Goal: Communication & Community: Share content

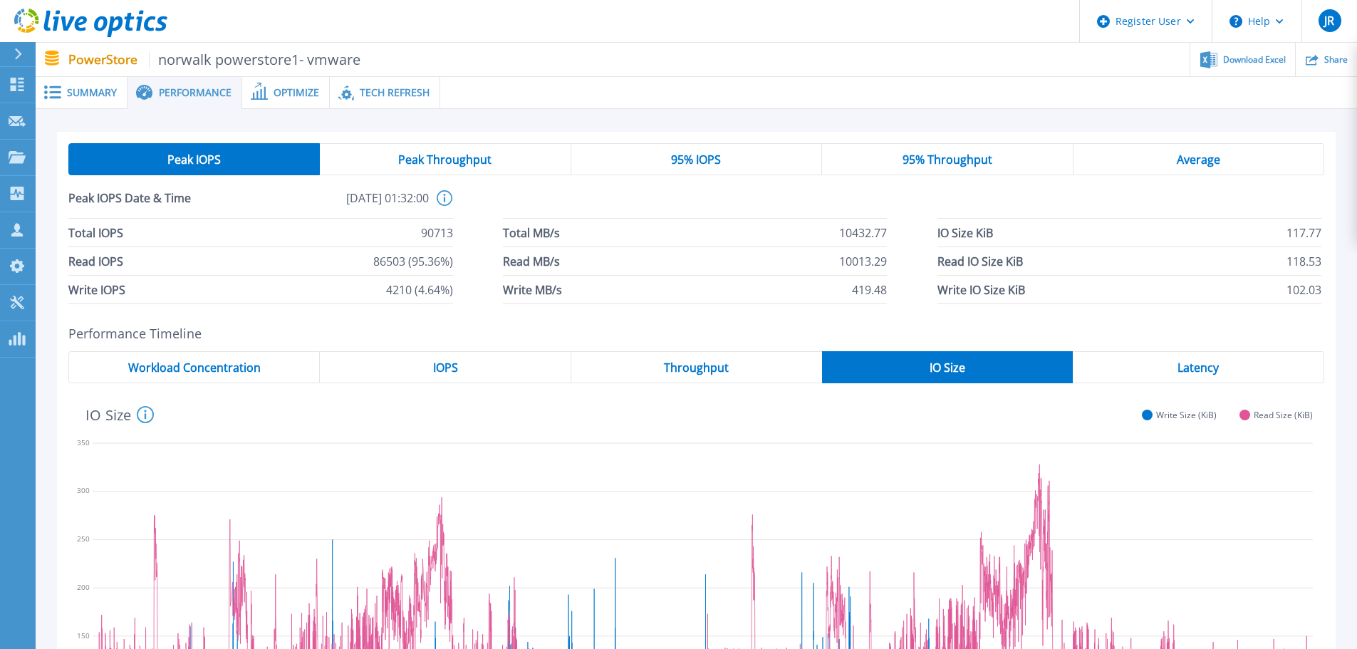
scroll to position [303, 0]
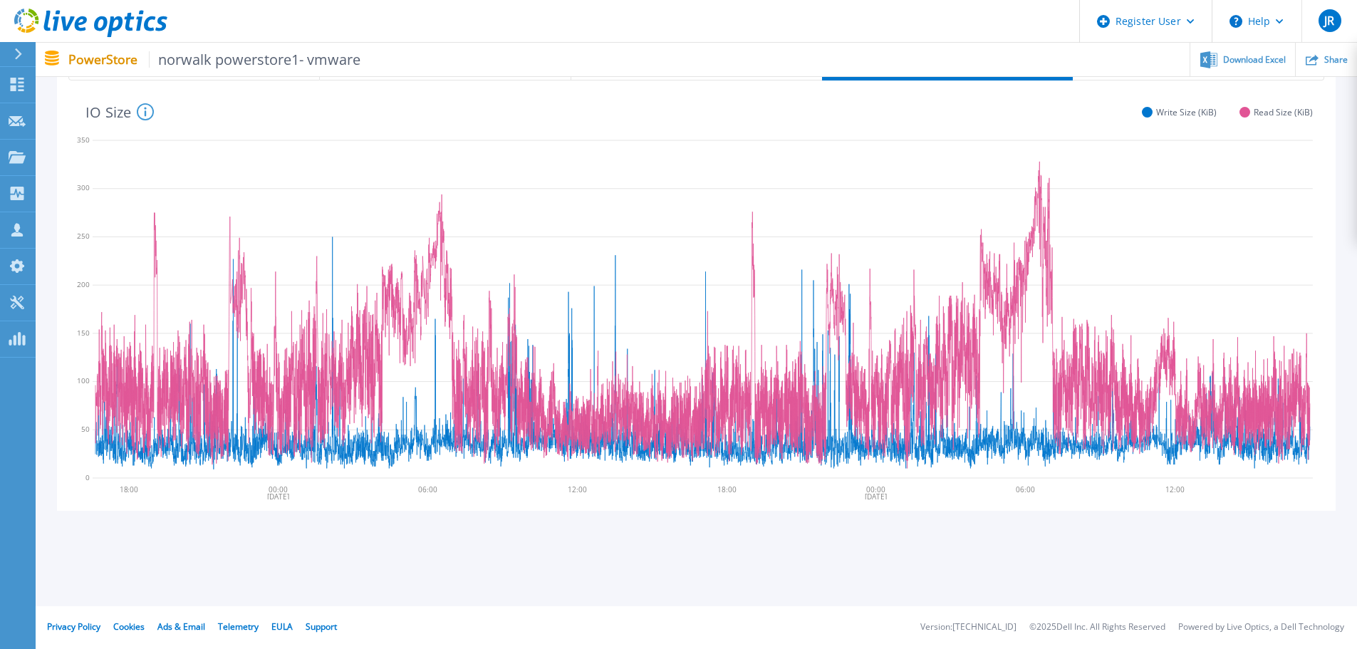
click at [111, 61] on p "PowerStore norwalk powerstore1- vmware" at bounding box center [214, 59] width 293 height 16
click at [100, 19] on icon at bounding box center [101, 23] width 14 height 15
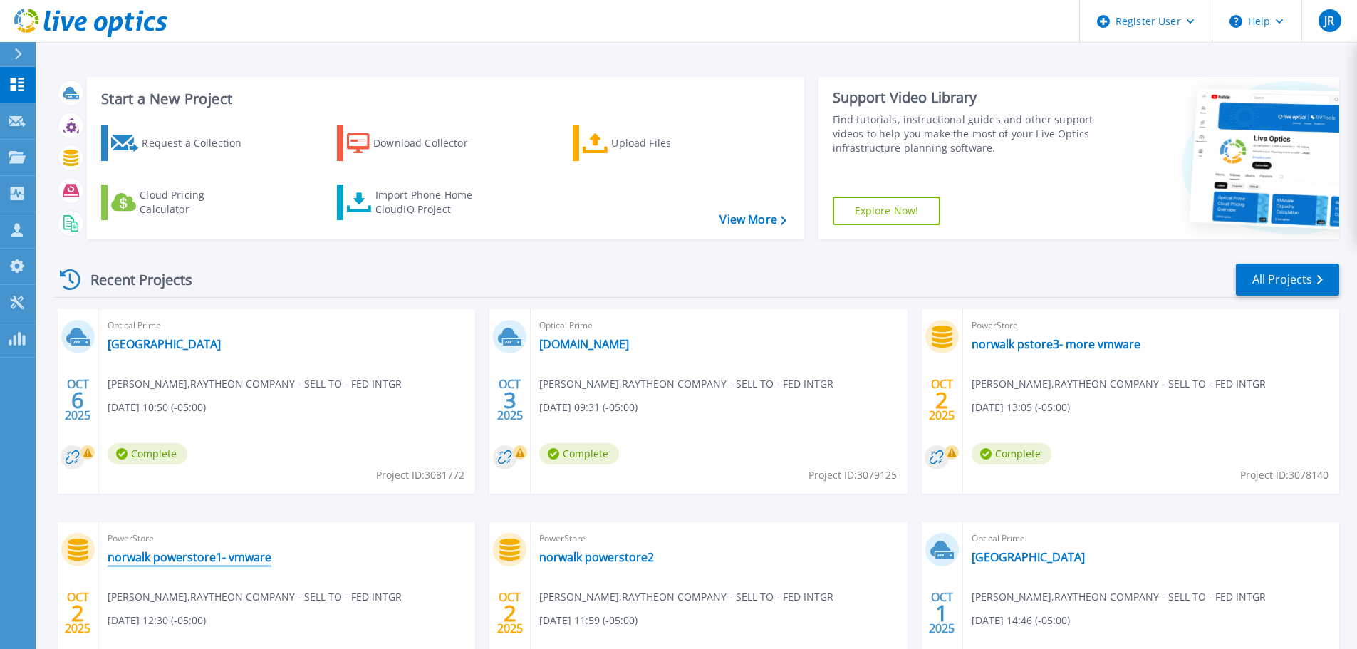
click at [224, 557] on link "norwalk powerstore1- vmware" at bounding box center [190, 557] width 164 height 14
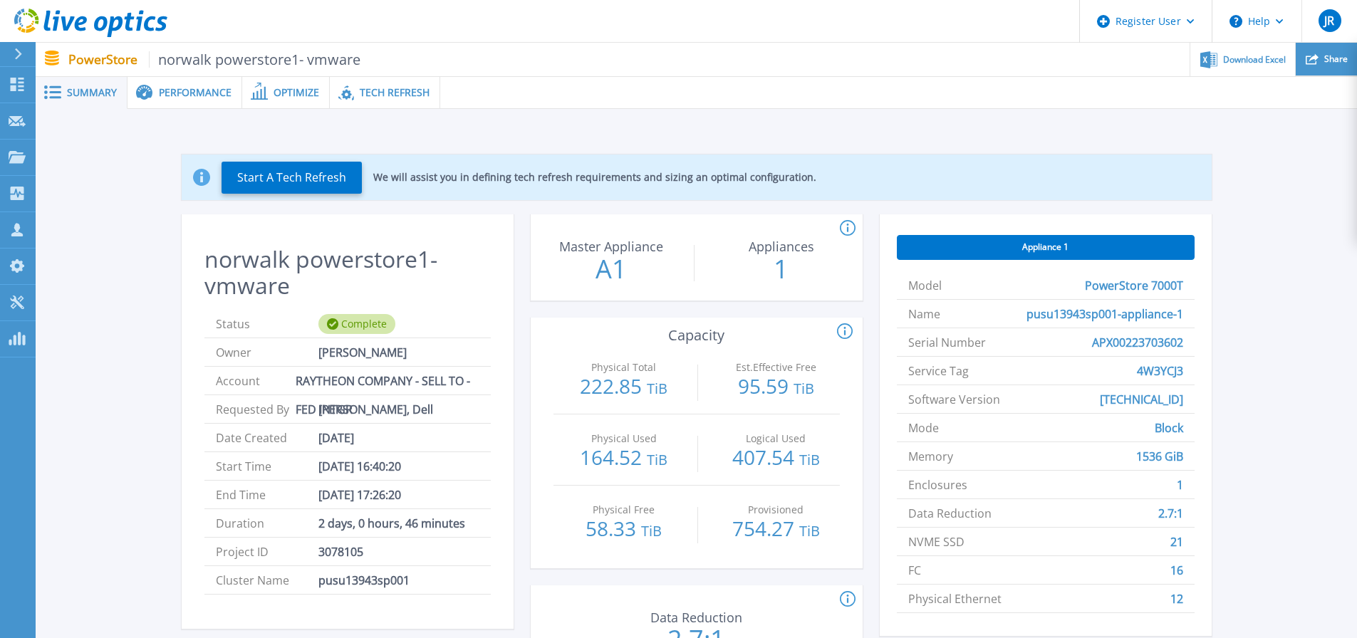
click at [1324, 61] on span "Share" at bounding box center [1336, 59] width 24 height 9
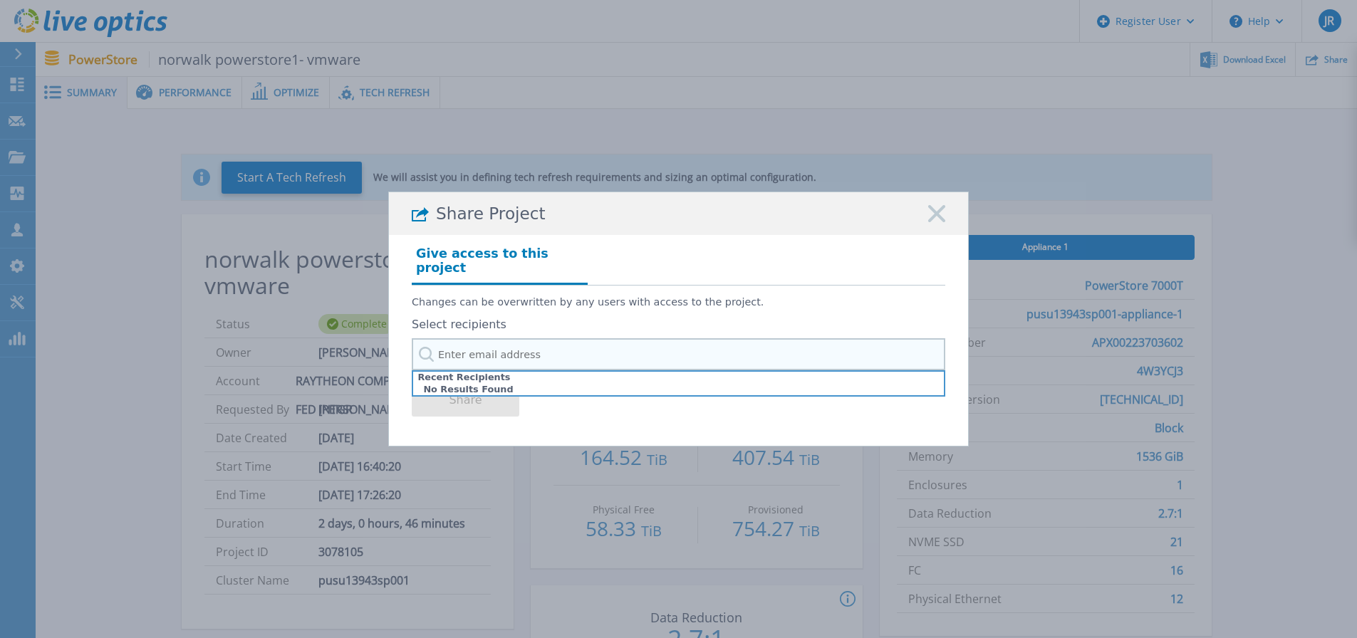
click at [466, 349] on input "text" at bounding box center [678, 354] width 533 height 32
paste input "michael.jenkins@dell.com"
type input "michael.jenkins@dell.com"
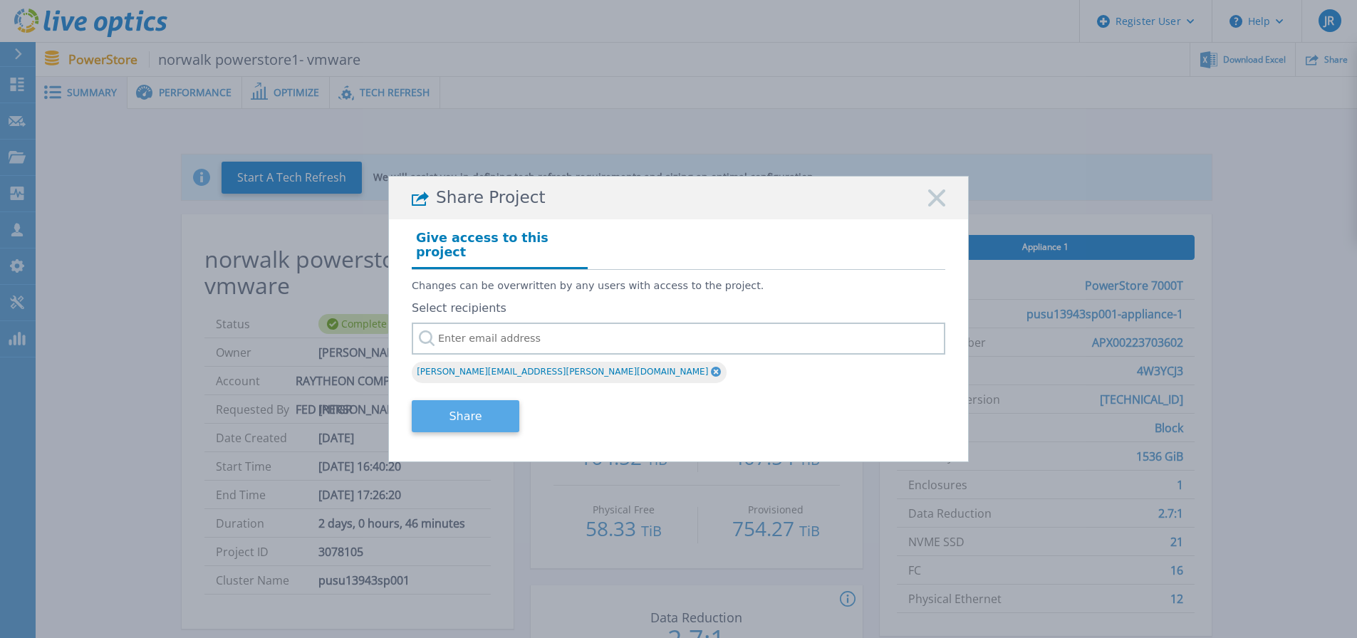
click at [494, 413] on button "Share" at bounding box center [466, 416] width 108 height 32
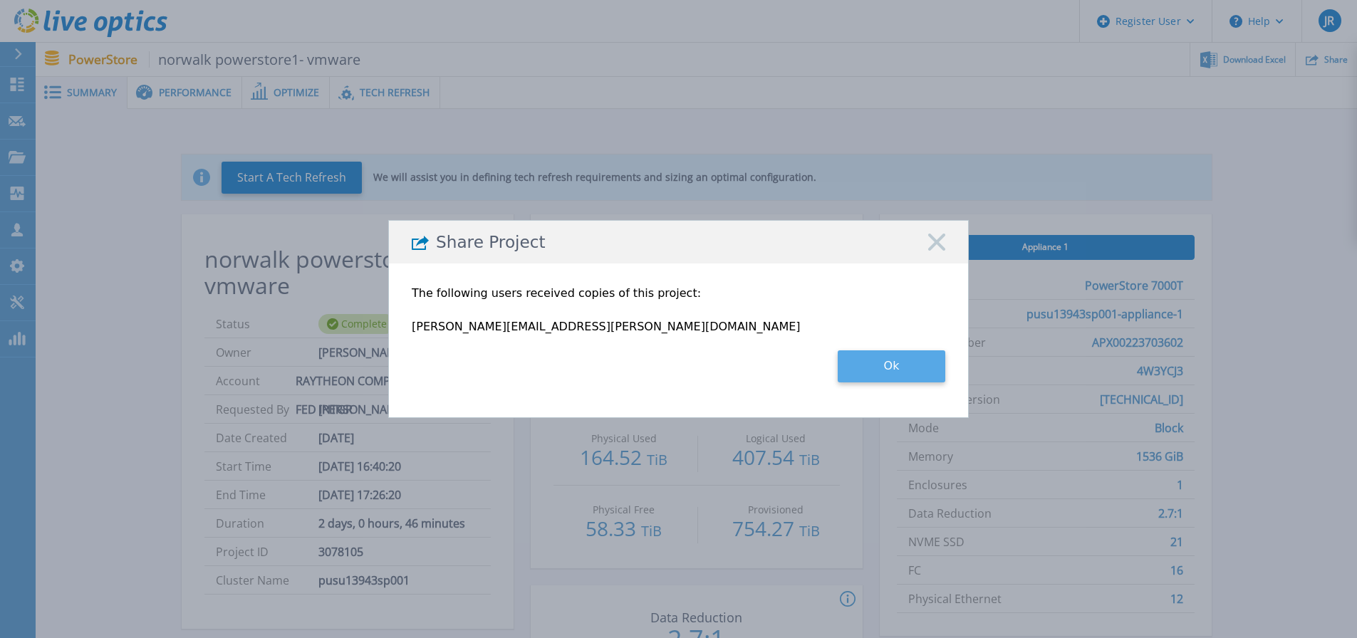
click at [929, 368] on button "Ok" at bounding box center [892, 366] width 108 height 32
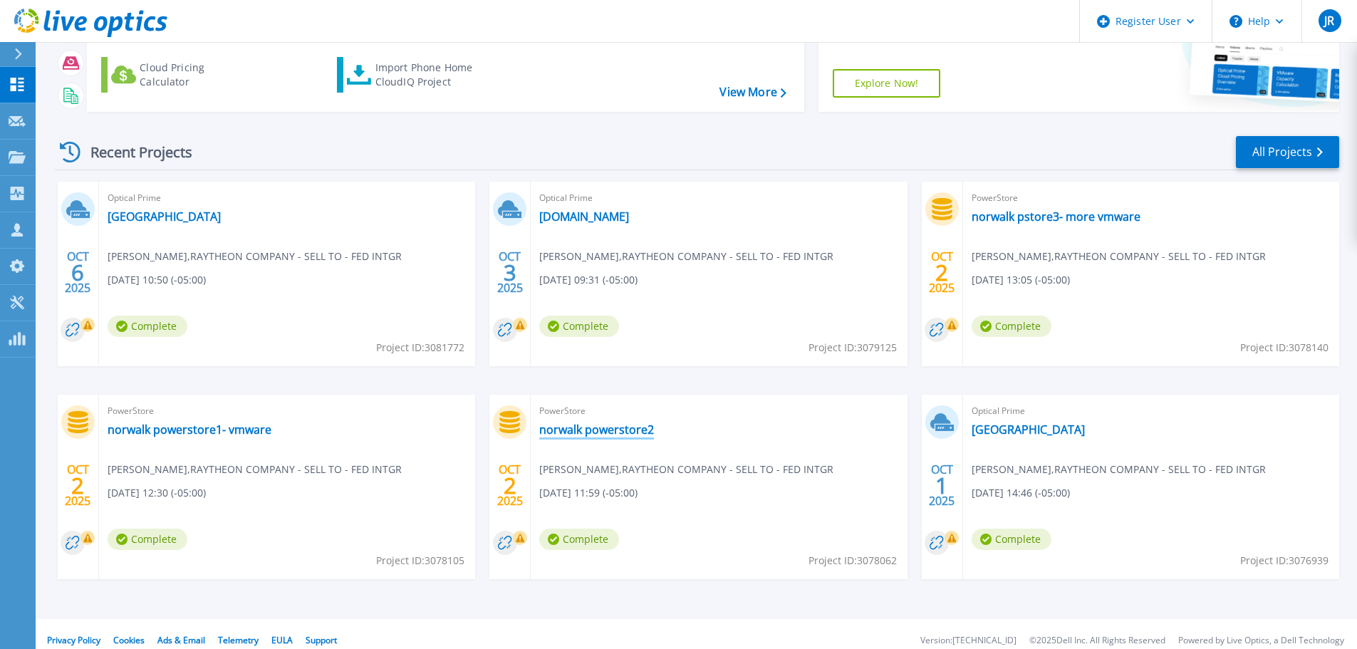
scroll to position [140, 0]
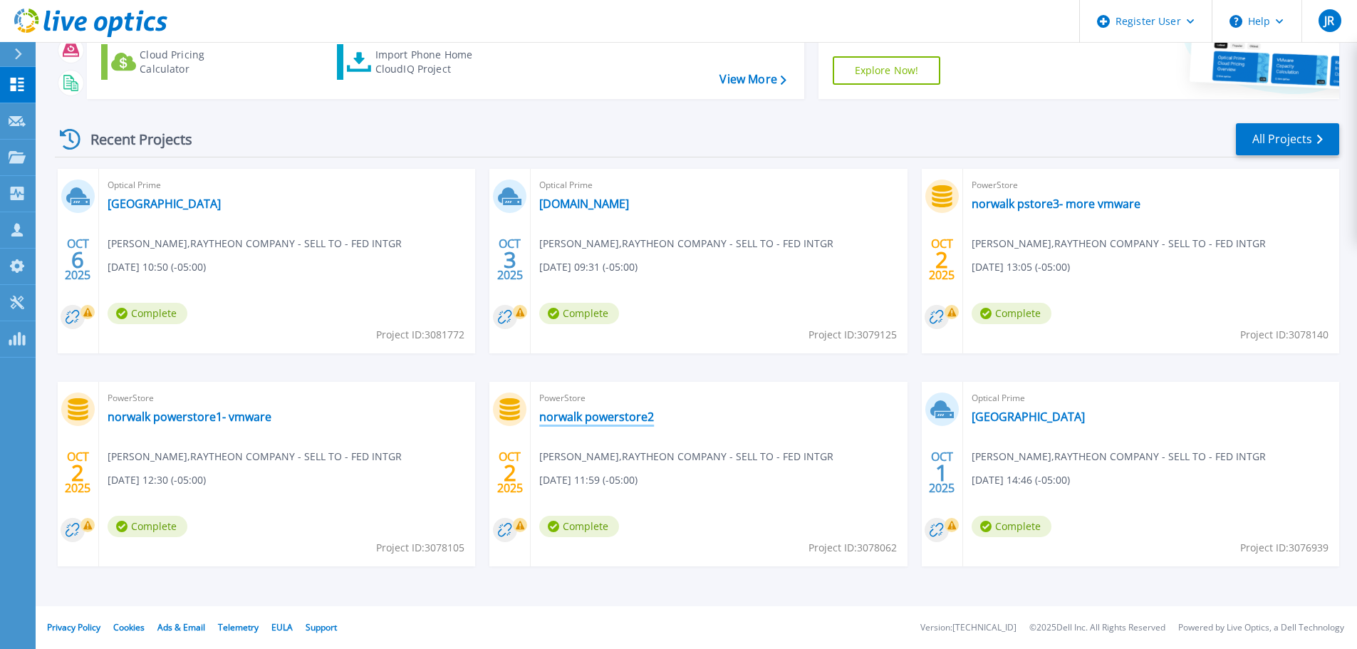
click at [628, 419] on link "norwalk powerstore2" at bounding box center [596, 417] width 115 height 14
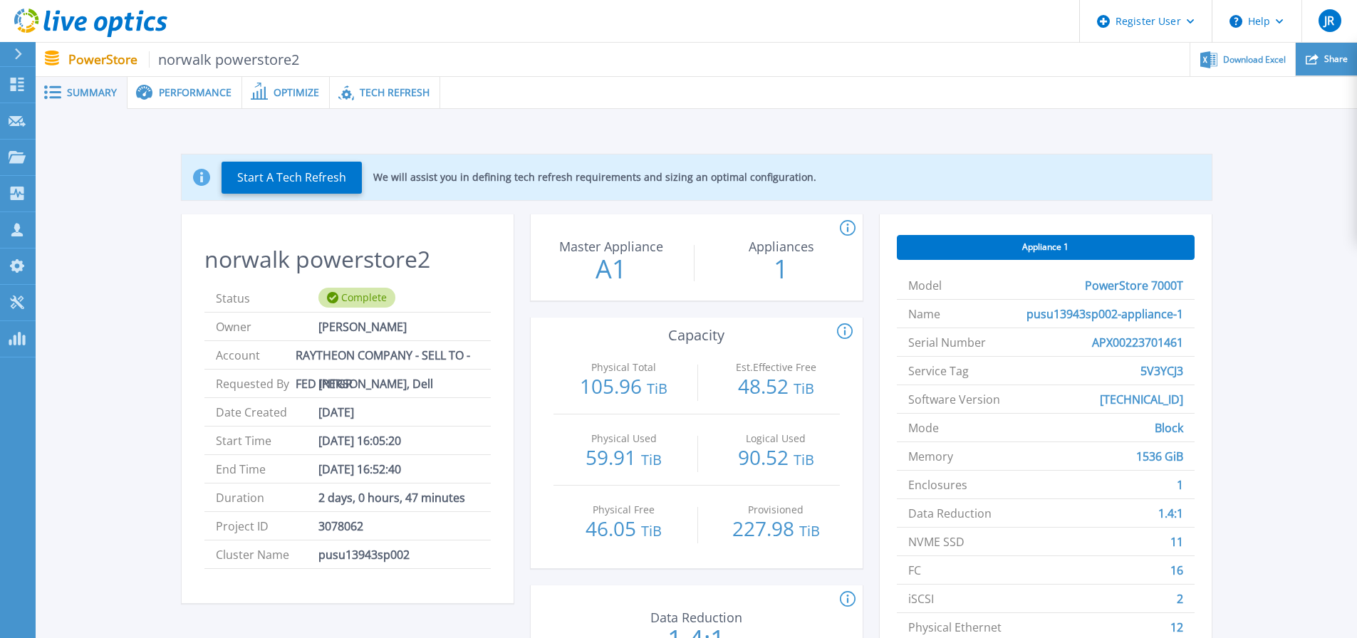
click at [1326, 61] on span "Share" at bounding box center [1336, 59] width 24 height 9
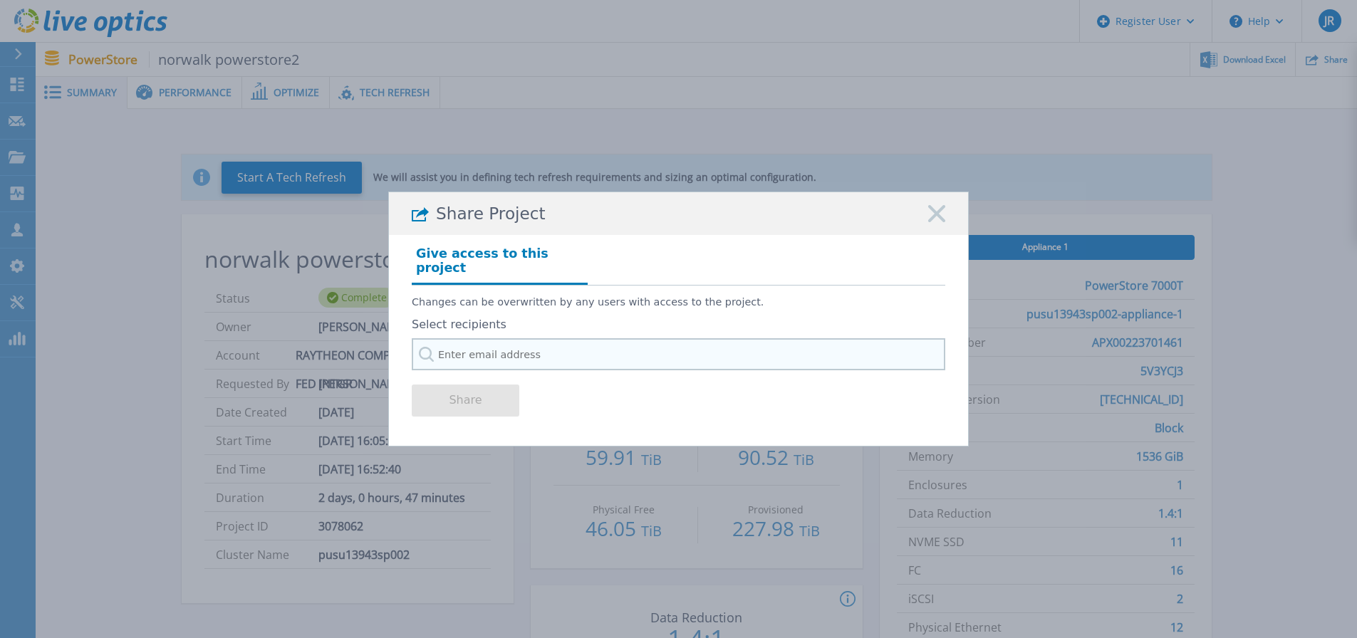
click at [479, 343] on input "text" at bounding box center [678, 354] width 533 height 32
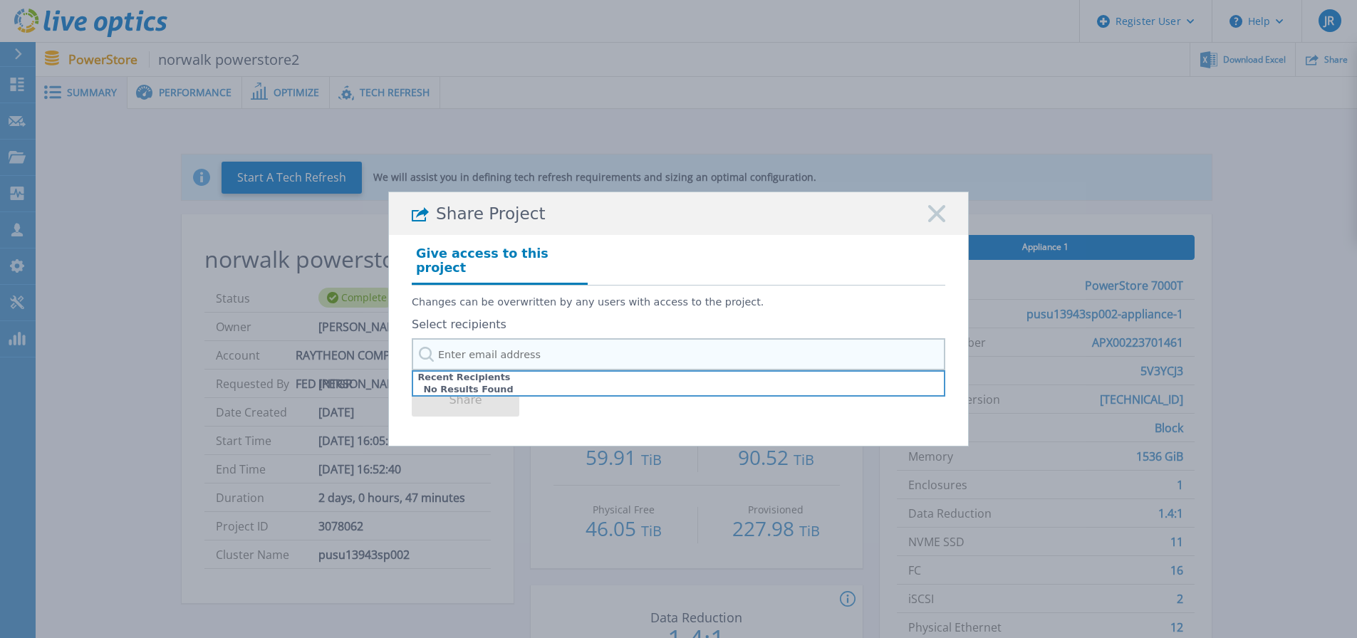
paste input "[PERSON_NAME][EMAIL_ADDRESS][PERSON_NAME][DOMAIN_NAME]"
type input "[PERSON_NAME][EMAIL_ADDRESS][PERSON_NAME][DOMAIN_NAME]"
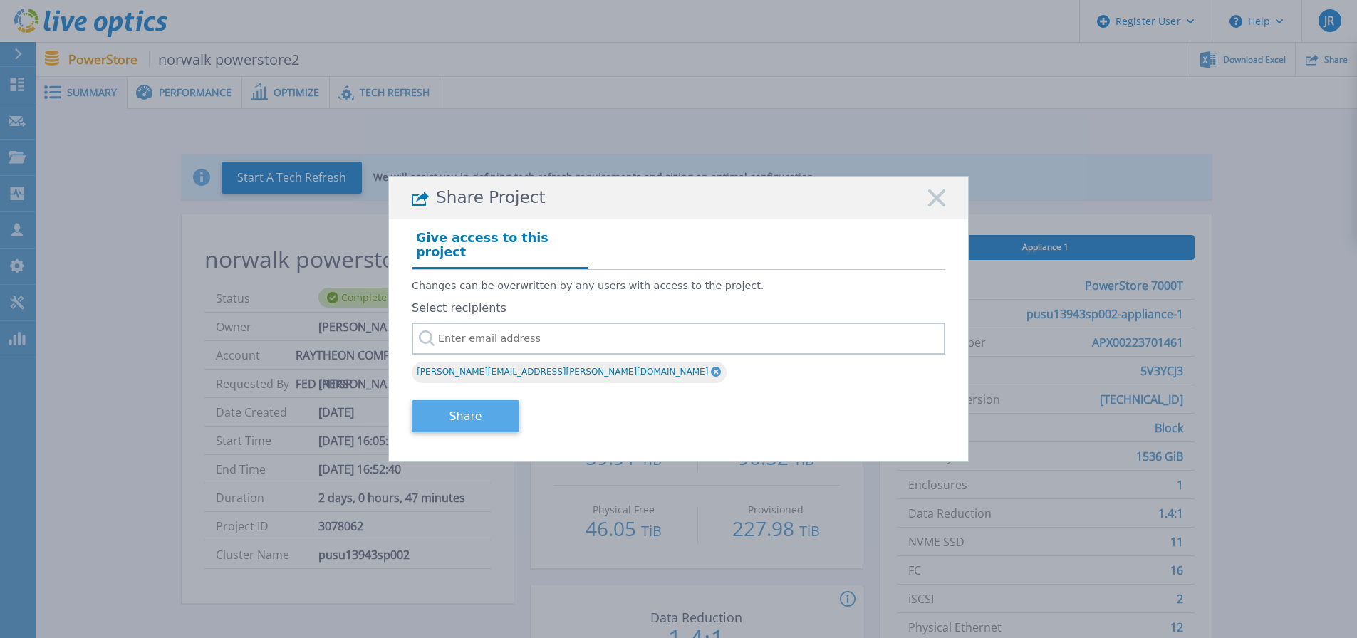
click at [483, 416] on button "Share" at bounding box center [466, 416] width 108 height 32
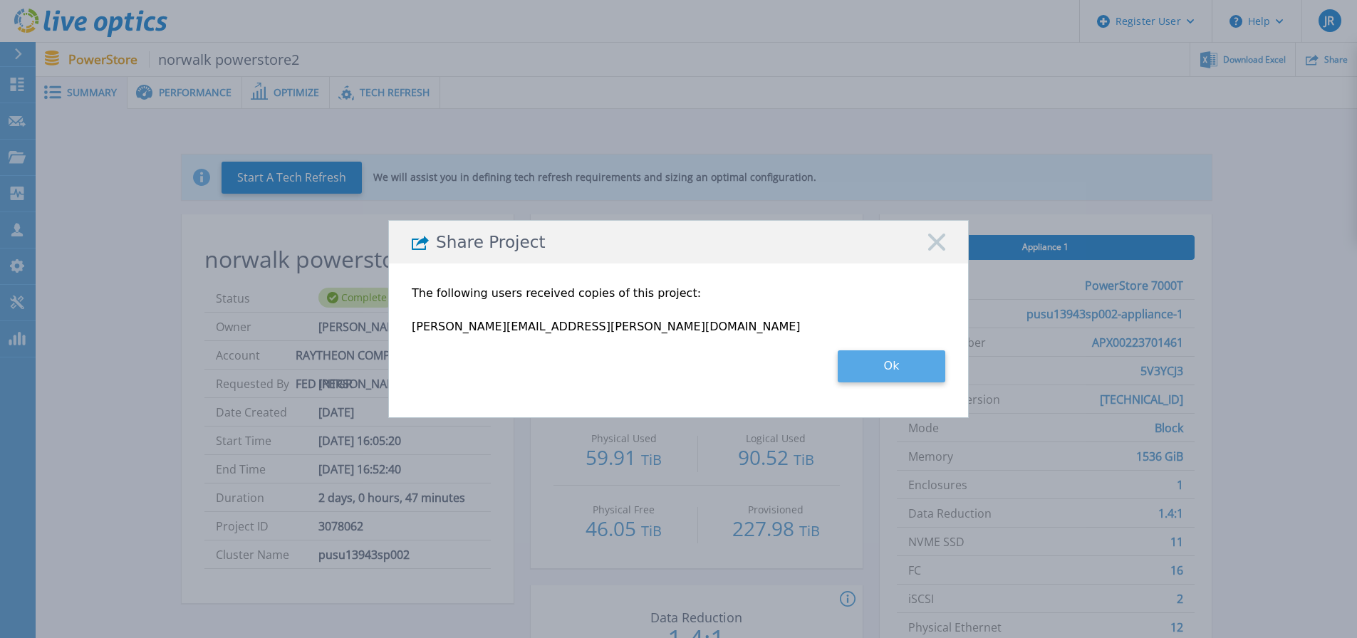
click at [881, 365] on button "Ok" at bounding box center [892, 366] width 108 height 32
